Goal: Task Accomplishment & Management: Manage account settings

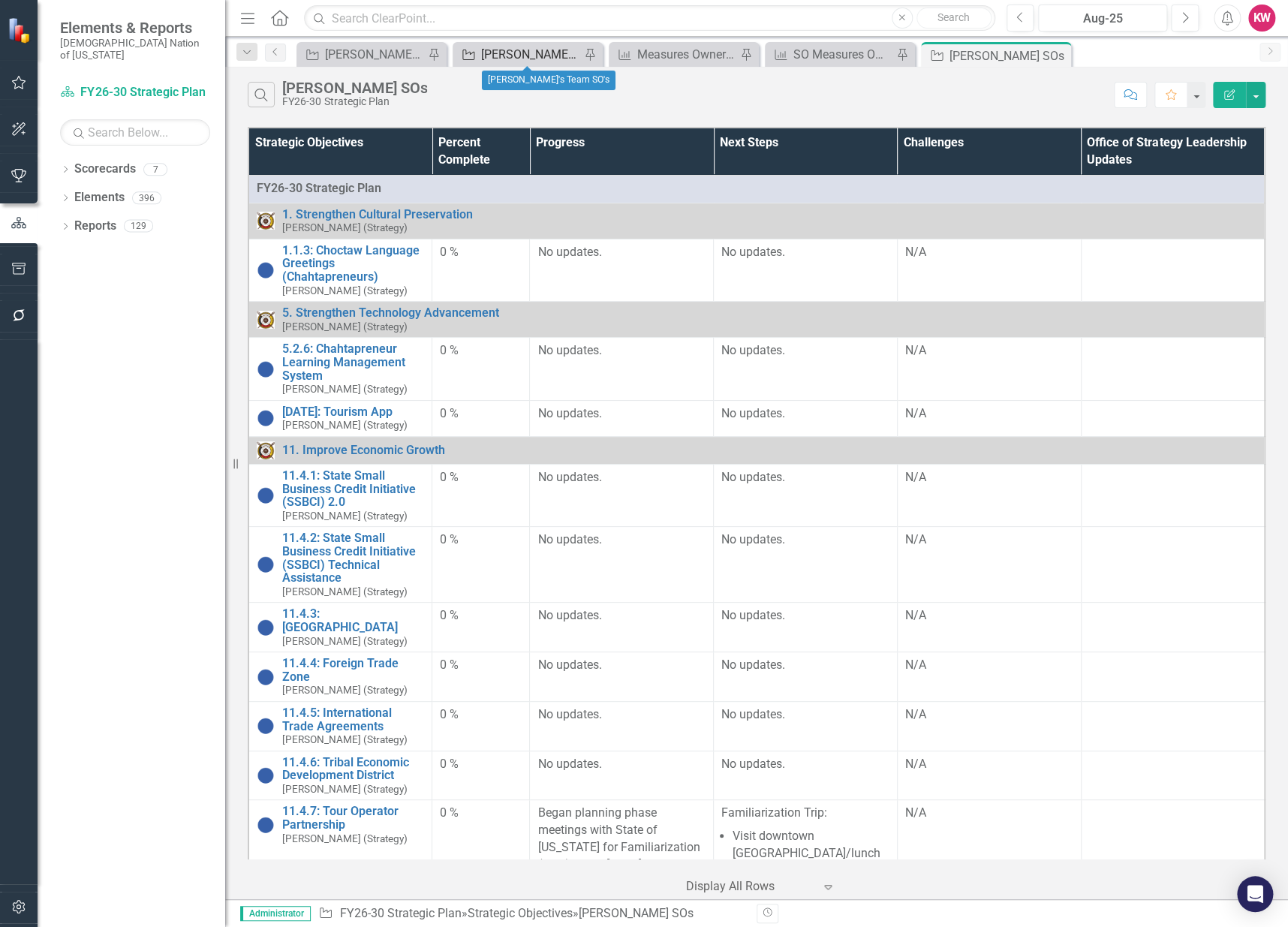
click at [517, 52] on div "[PERSON_NAME]'s Team SO's" at bounding box center [530, 54] width 99 height 19
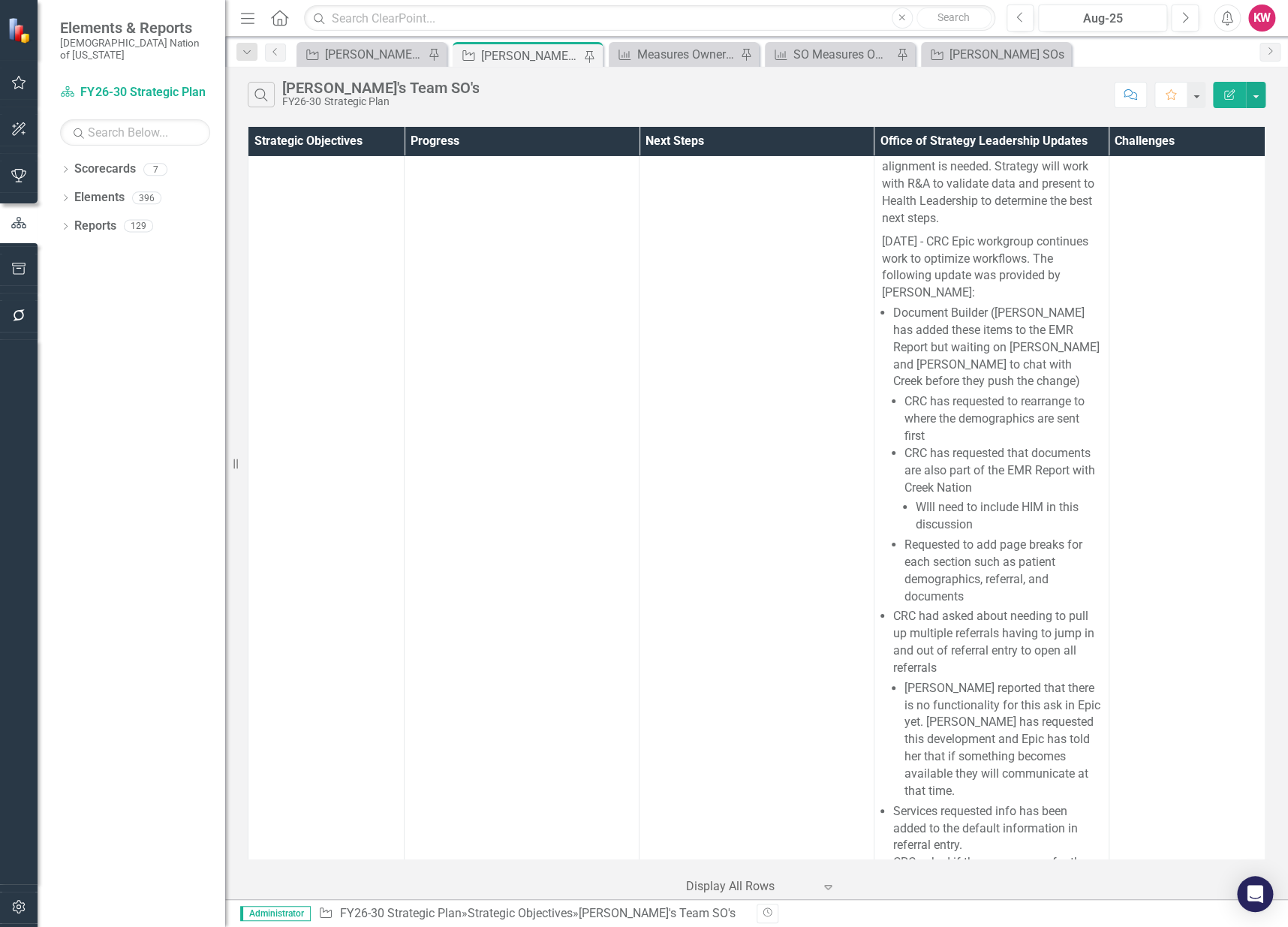
scroll to position [40355, 0]
click at [1188, 17] on icon "Next" at bounding box center [1184, 18] width 8 height 14
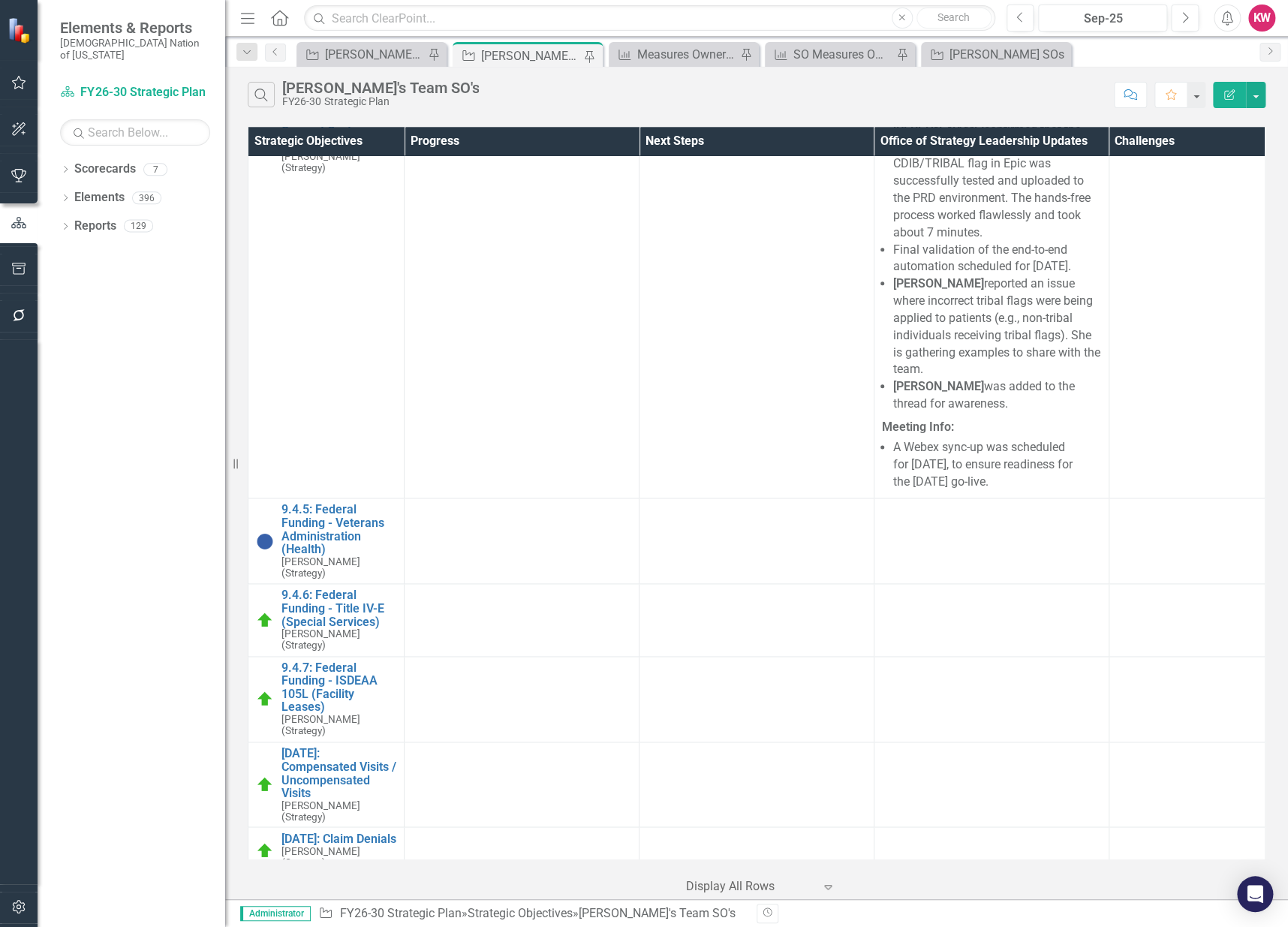
drag, startPoint x: 861, startPoint y: 489, endPoint x: 841, endPoint y: 513, distance: 31.2
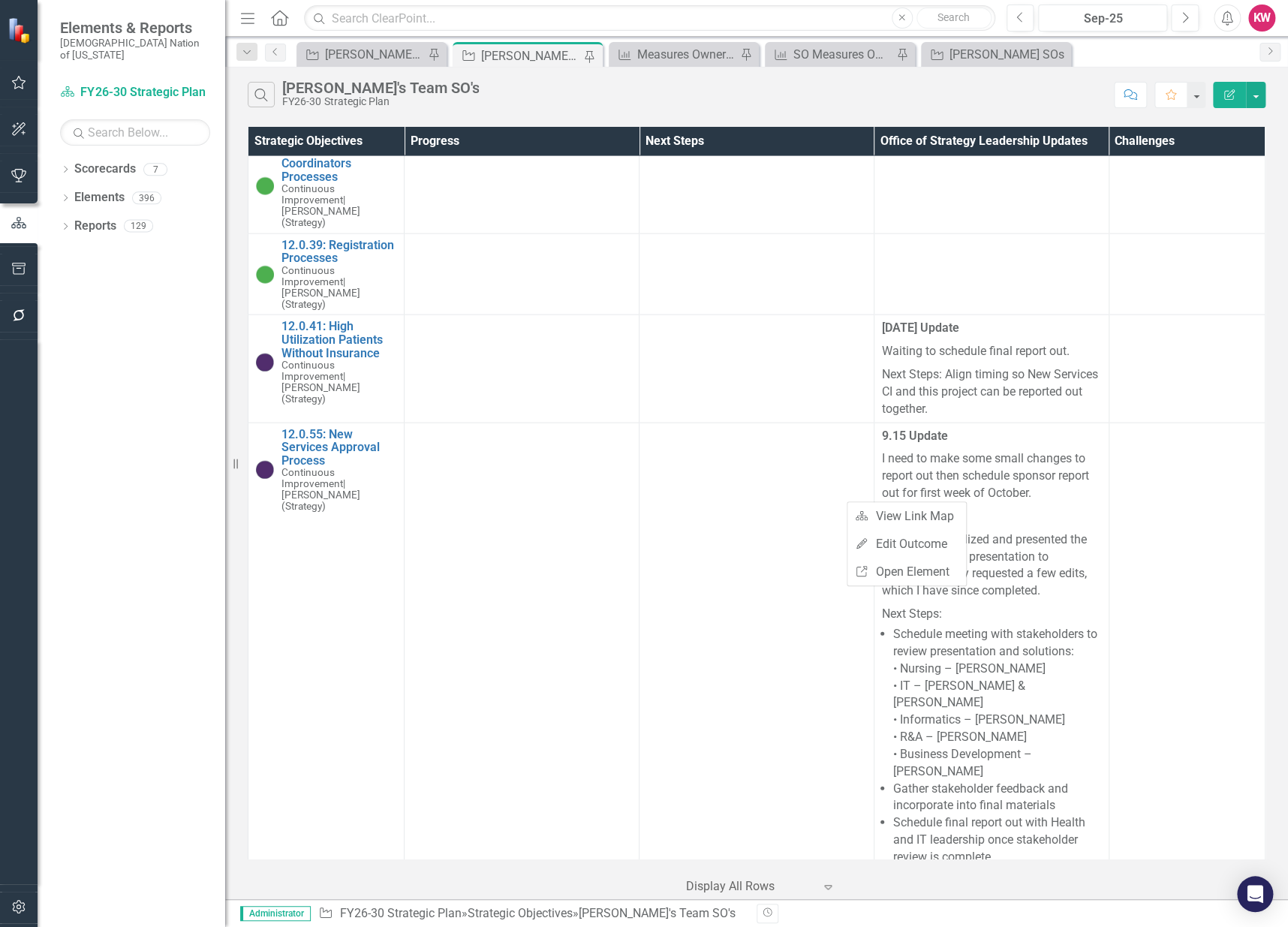
scroll to position [16175, 0]
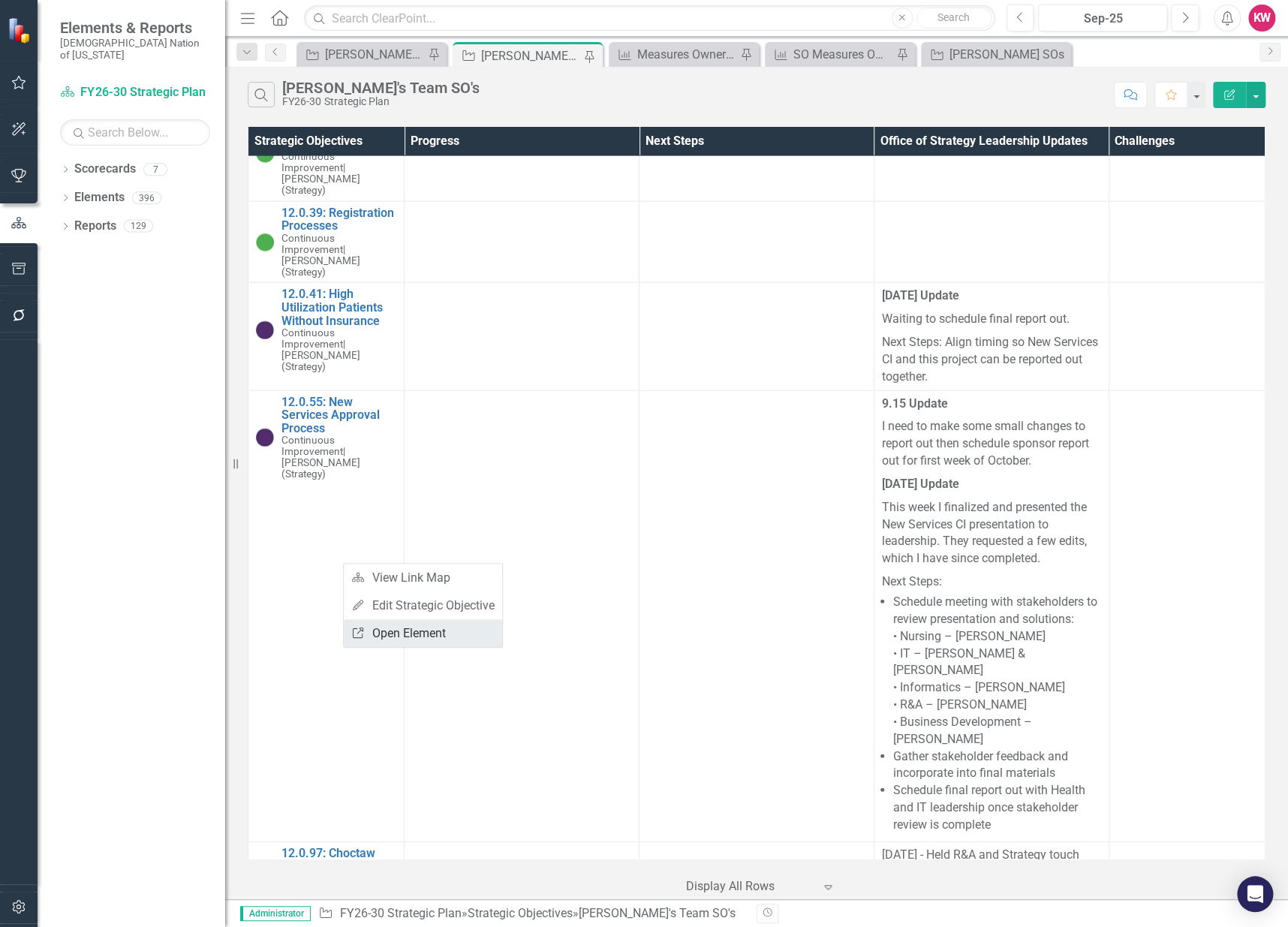
click at [409, 639] on link "Link Open Element" at bounding box center [423, 633] width 158 height 28
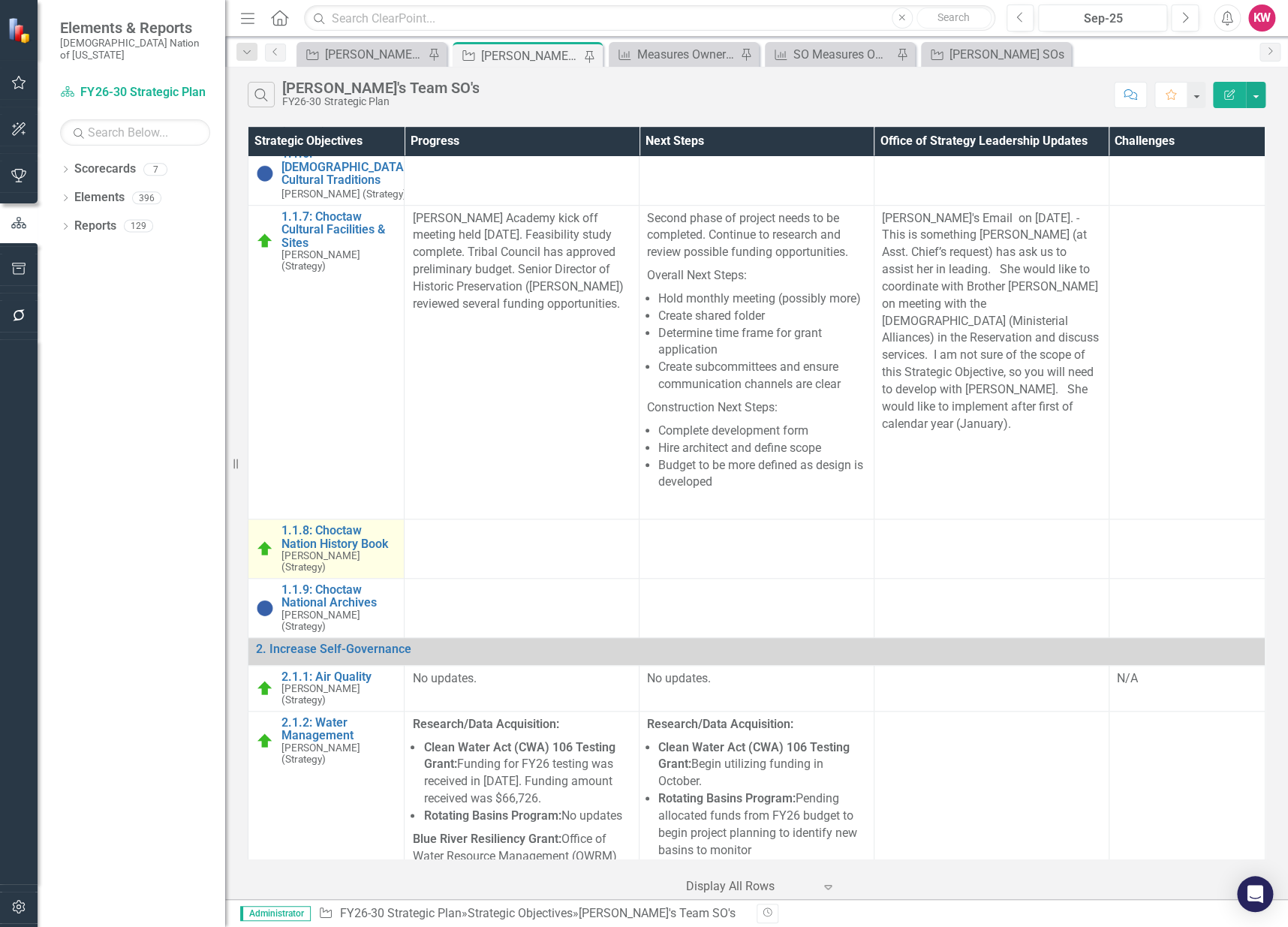
scroll to position [500, 0]
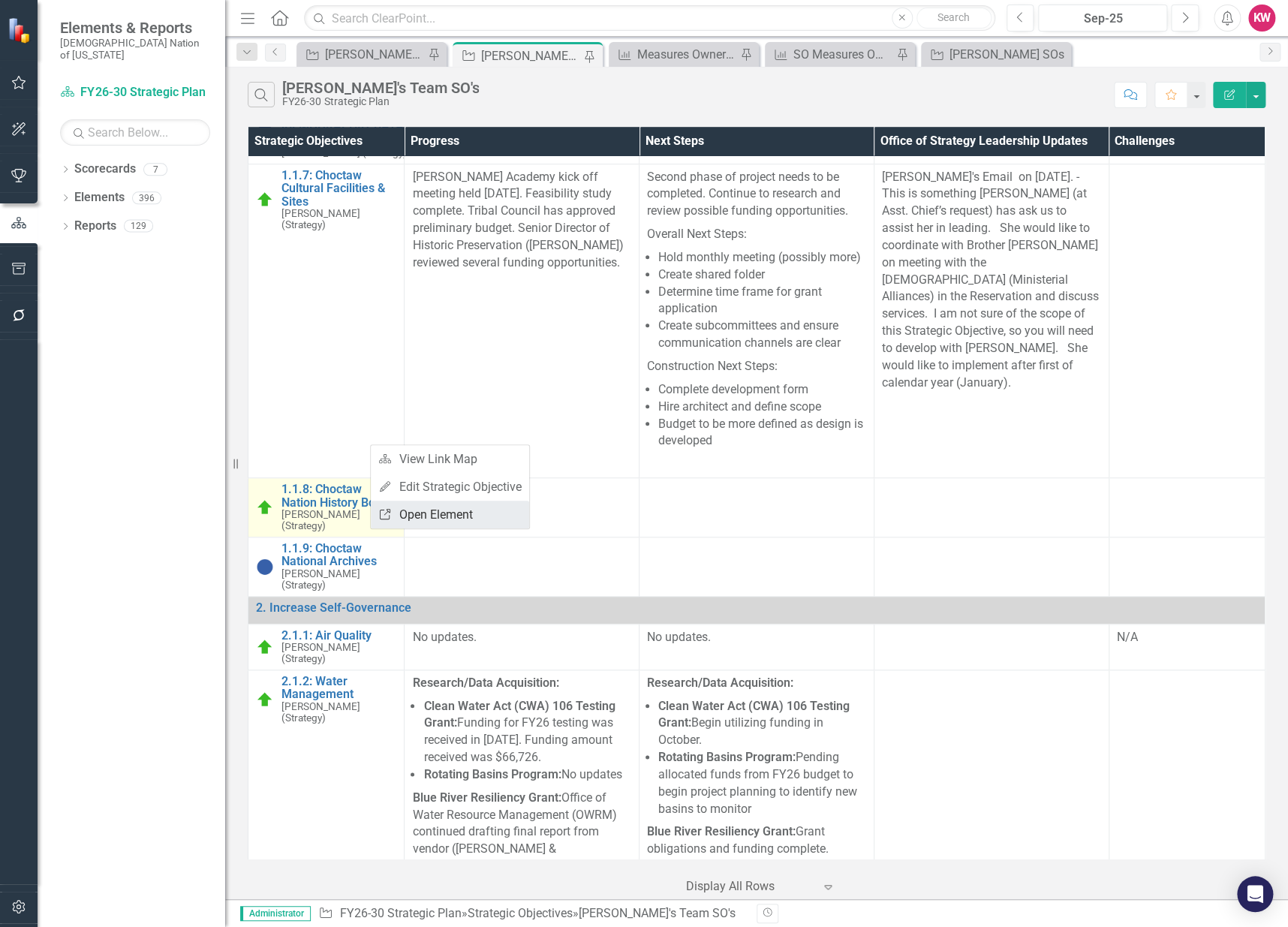
click at [416, 510] on link "Link Open Element" at bounding box center [450, 514] width 158 height 28
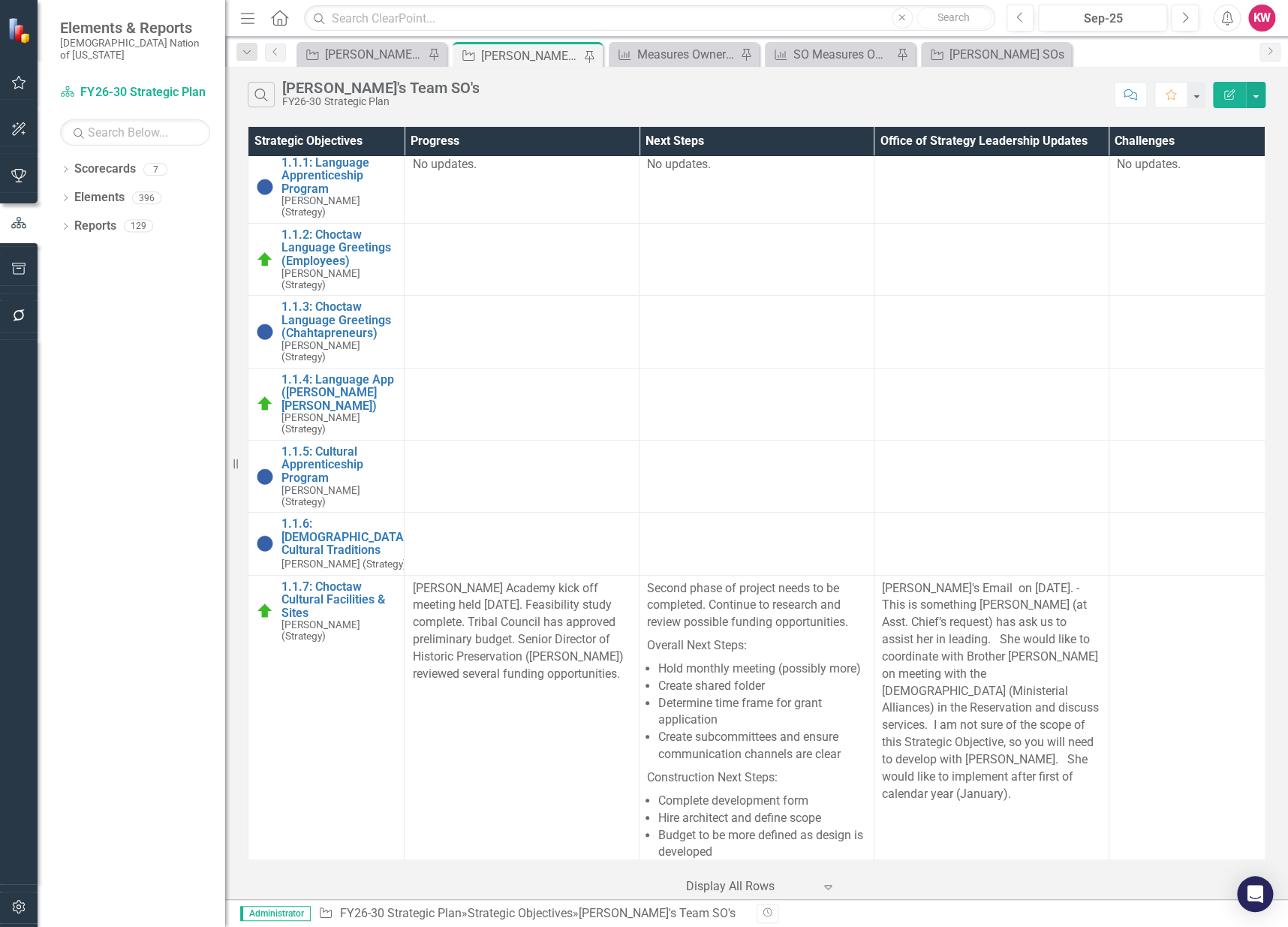
scroll to position [0, 0]
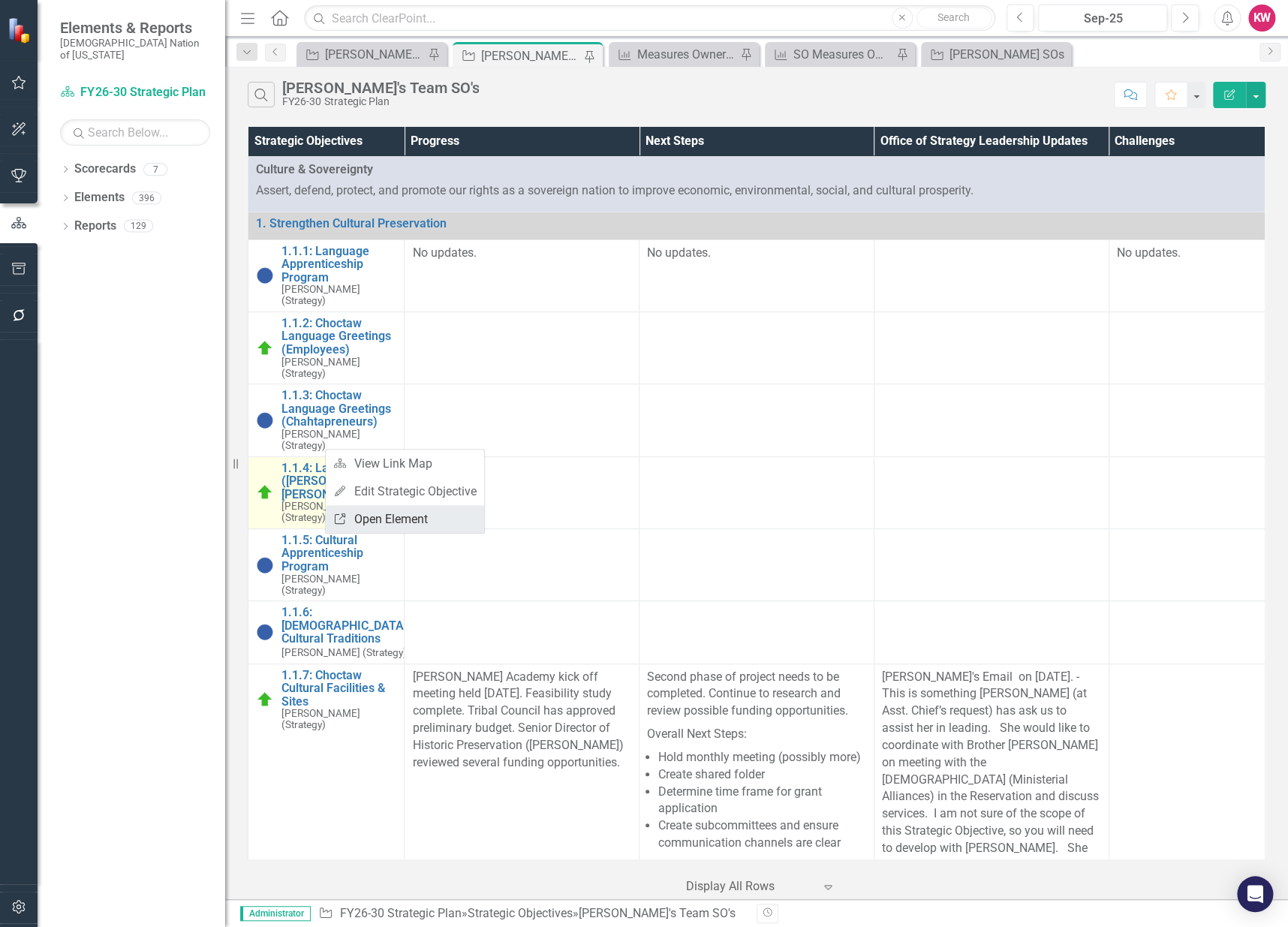
click at [376, 519] on link "Link Open Element" at bounding box center [405, 518] width 158 height 28
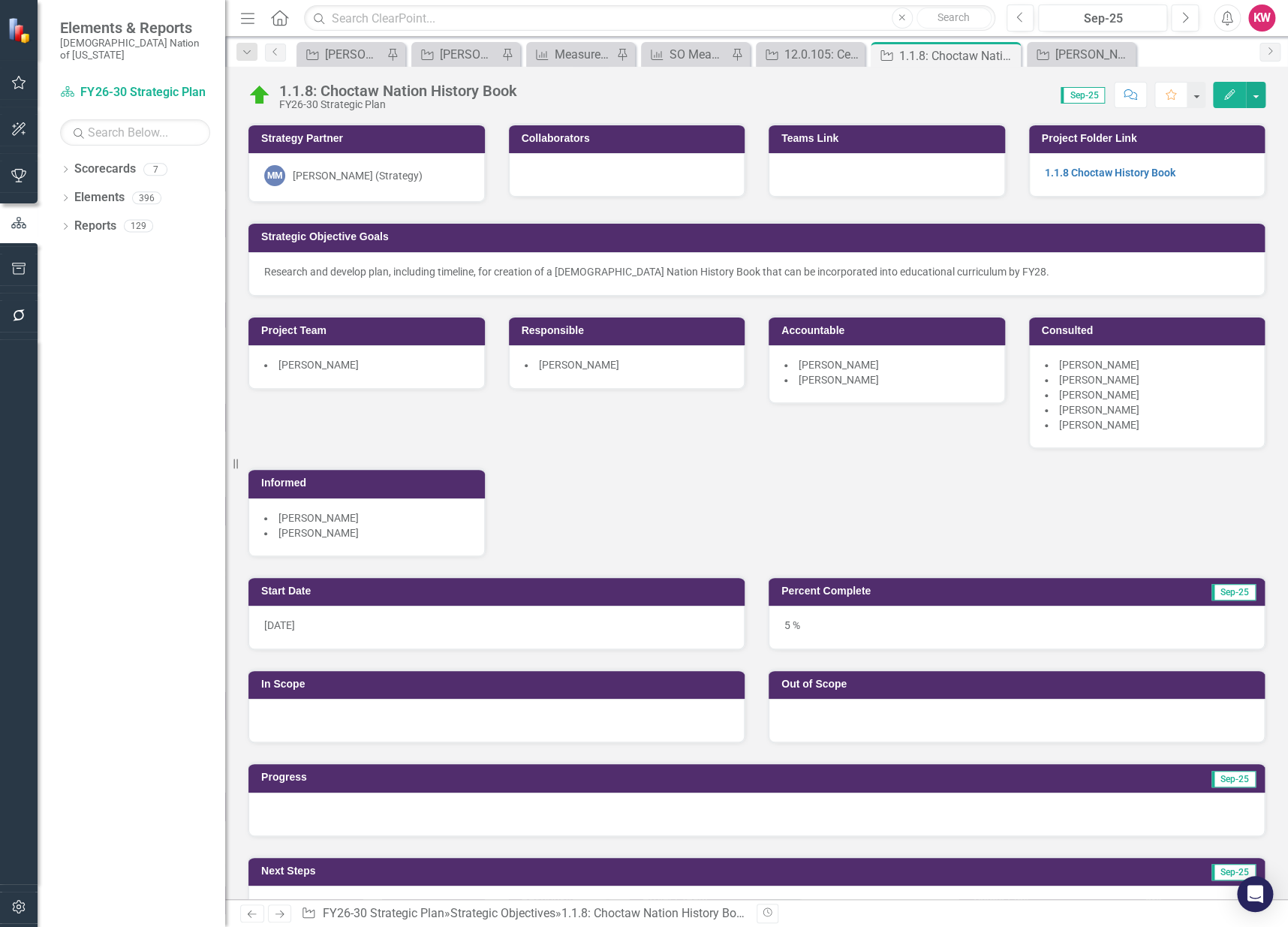
click at [765, 465] on div "Strategy Partner MM Mindi McGehee (Strategy) Collaborators Teams Link Project F…" at bounding box center [757, 330] width 1040 height 453
